Goal: Transaction & Acquisition: Purchase product/service

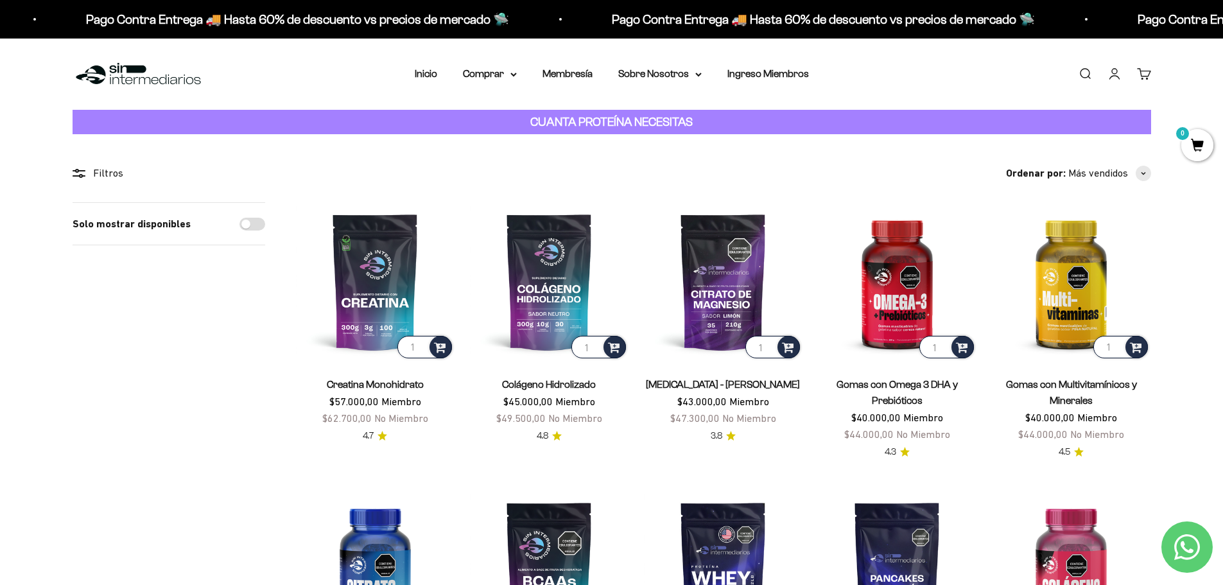
click at [1113, 71] on link "Iniciar sesión" at bounding box center [1114, 74] width 14 height 14
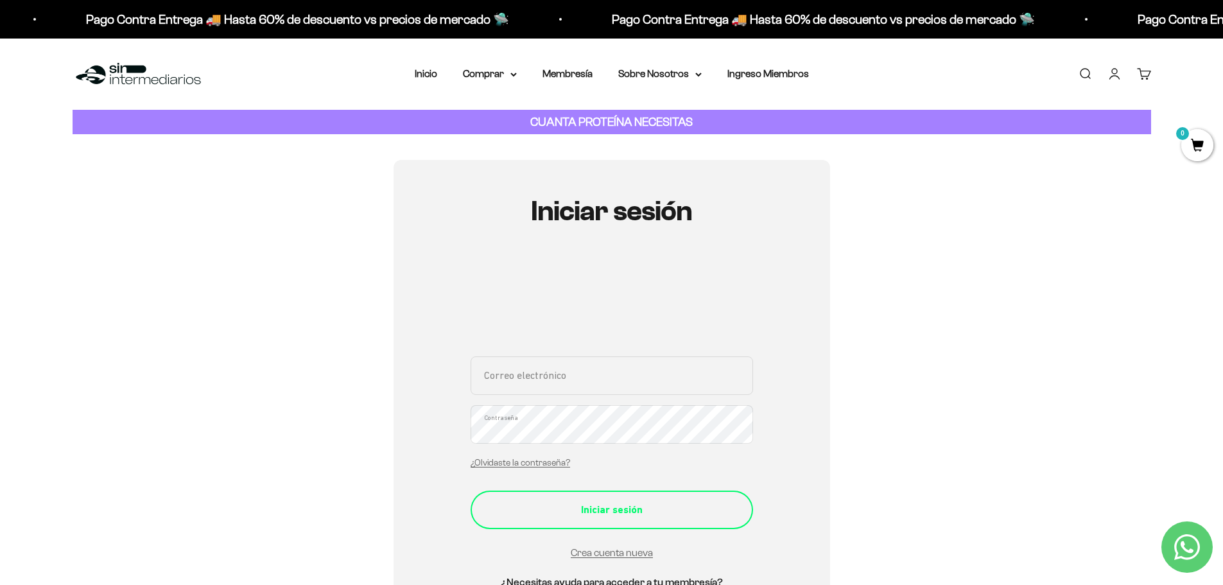
type input "claudialsq@gmail.com"
click at [658, 522] on button "Iniciar sesión" at bounding box center [611, 509] width 282 height 39
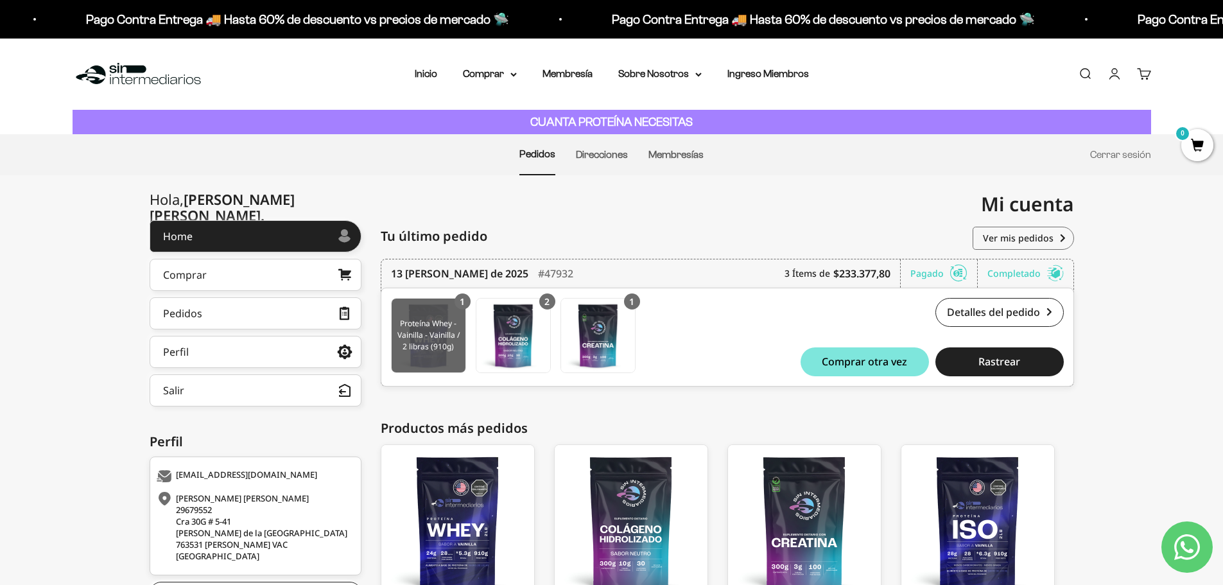
click at [440, 345] on img at bounding box center [428, 335] width 74 height 74
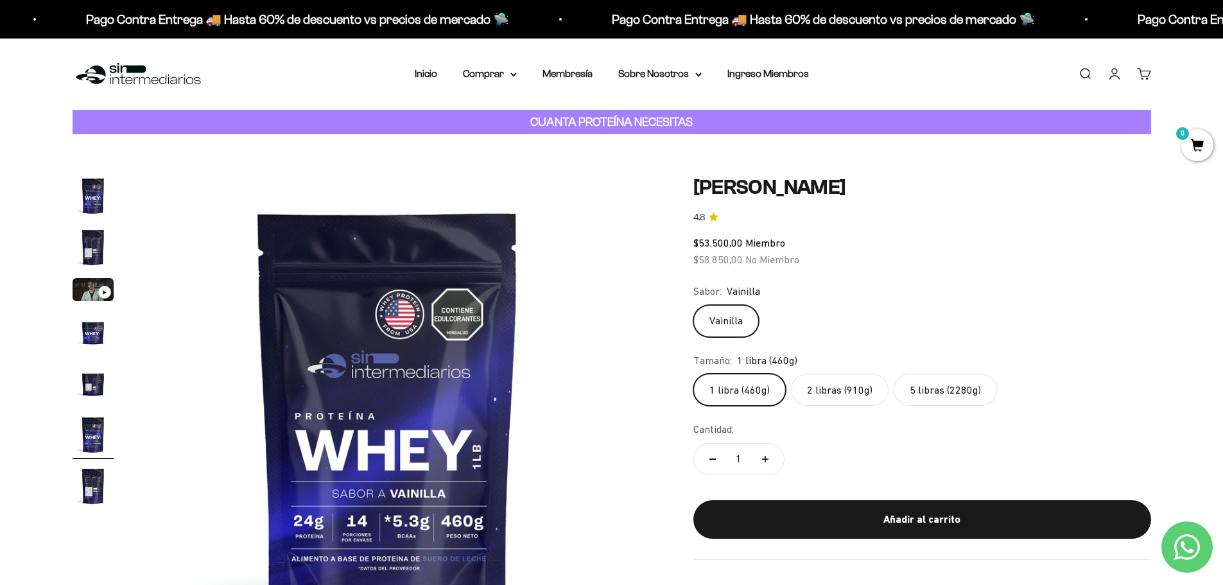
click at [839, 382] on label "2 libras (910g)" at bounding box center [840, 390] width 98 height 32
click at [693, 374] on input "2 libras (910g)" at bounding box center [692, 373] width 1 height 1
